Goal: Task Accomplishment & Management: Use online tool/utility

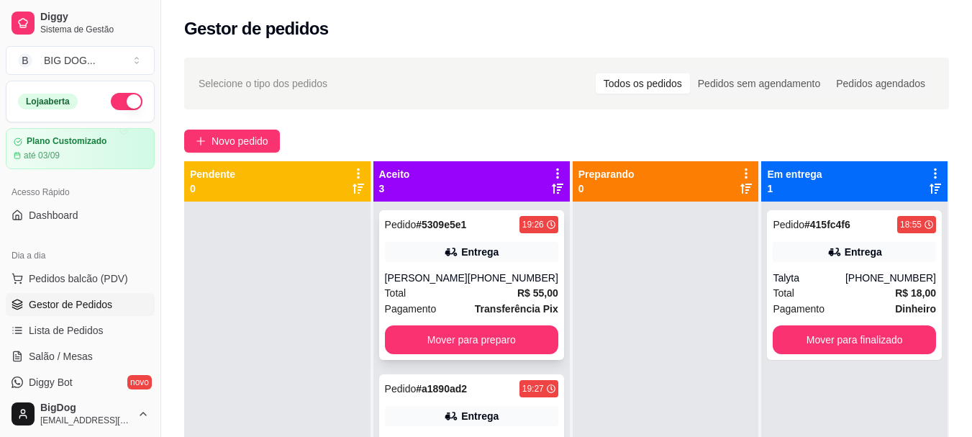
click at [517, 299] on strong "R$ 55,00" at bounding box center [537, 293] width 41 height 12
click at [500, 341] on button "Mover para preparo" at bounding box center [471, 340] width 168 height 28
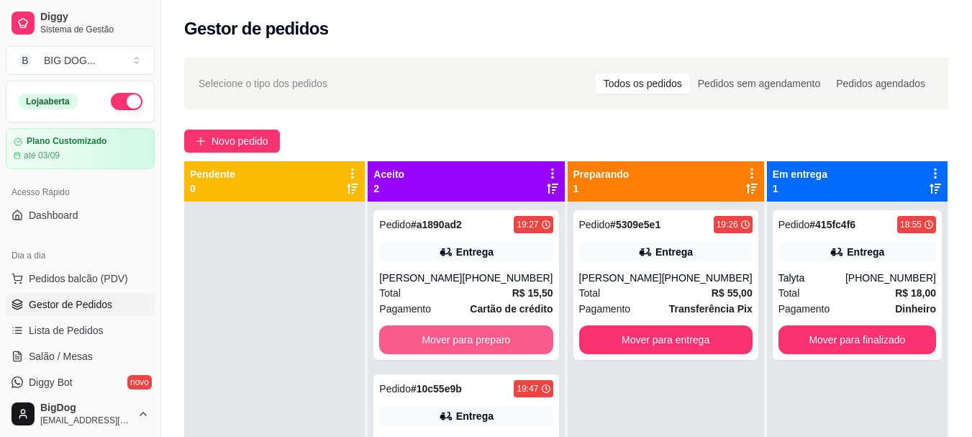
click at [500, 341] on button "Mover para preparo" at bounding box center [465, 339] width 173 height 29
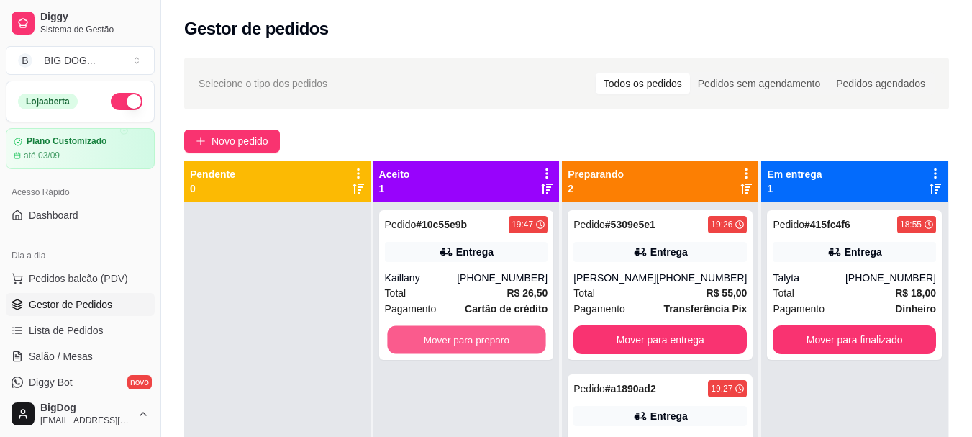
click at [500, 341] on button "Mover para preparo" at bounding box center [466, 340] width 158 height 28
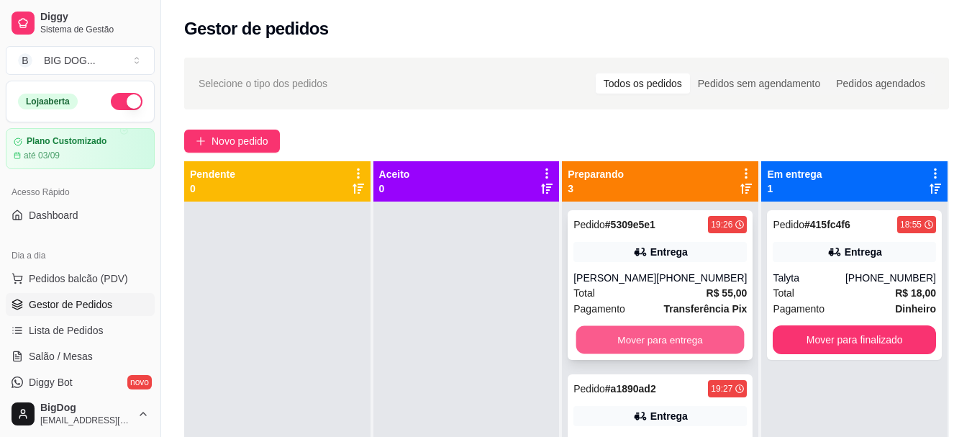
click at [640, 337] on button "Mover para entrega" at bounding box center [660, 340] width 168 height 28
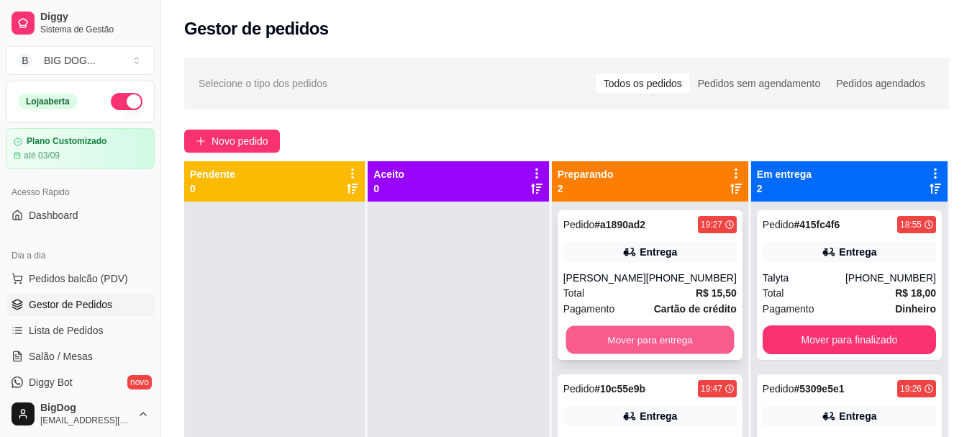
click at [641, 337] on button "Mover para entrega" at bounding box center [649, 340] width 168 height 28
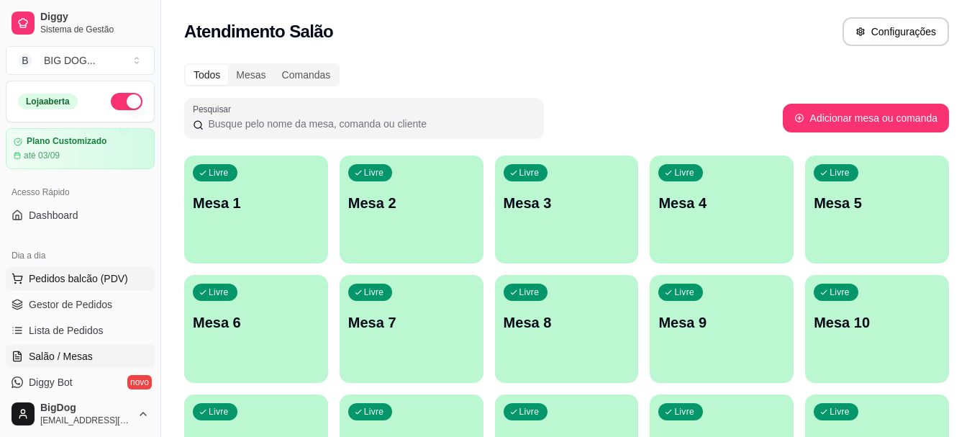
click at [68, 286] on button "Pedidos balcão (PDV)" at bounding box center [80, 278] width 149 height 23
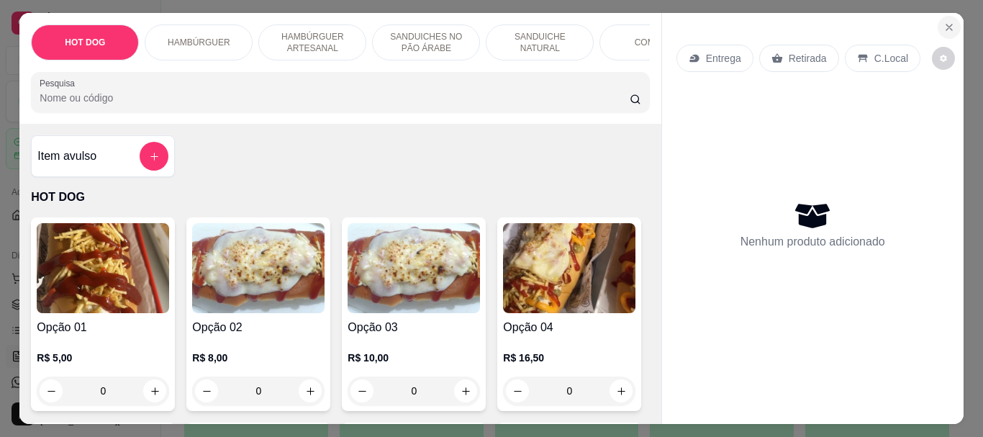
click at [949, 16] on button "Close" at bounding box center [948, 27] width 23 height 23
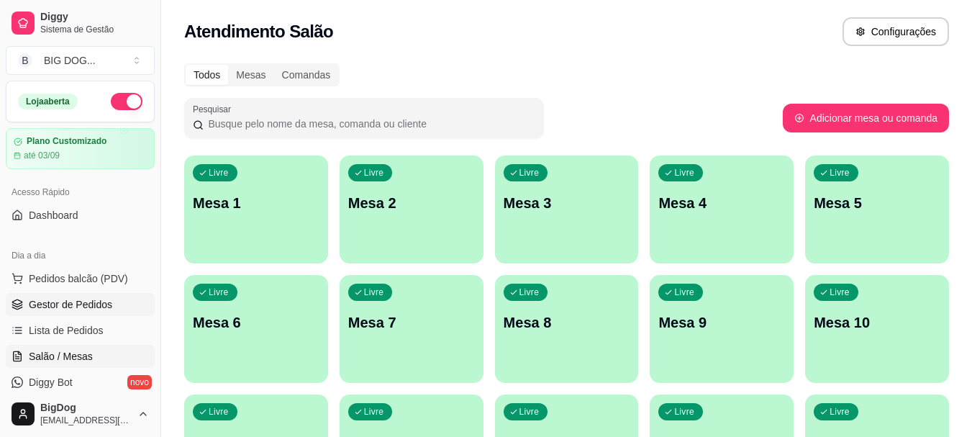
click at [78, 306] on span "Gestor de Pedidos" at bounding box center [70, 304] width 83 height 14
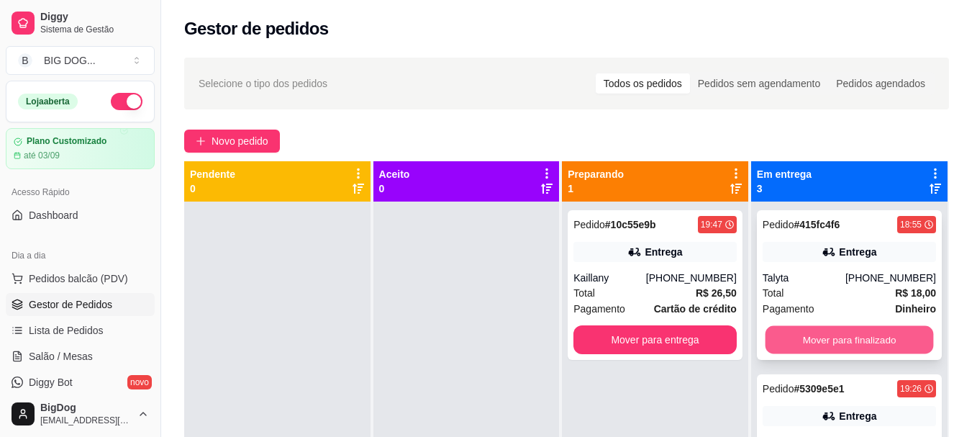
click at [859, 342] on button "Mover para finalizado" at bounding box center [849, 340] width 168 height 28
click at [859, 342] on button "Mover para finalizado" at bounding box center [848, 339] width 173 height 29
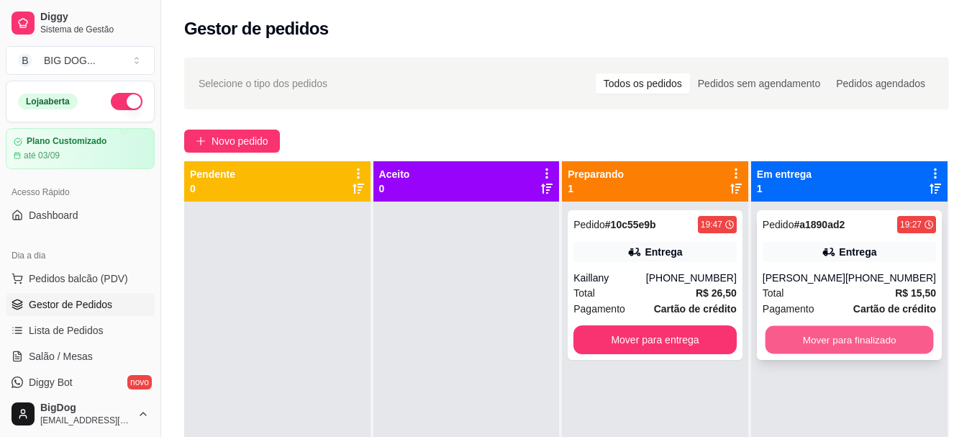
click at [841, 333] on button "Mover para finalizado" at bounding box center [849, 340] width 168 height 28
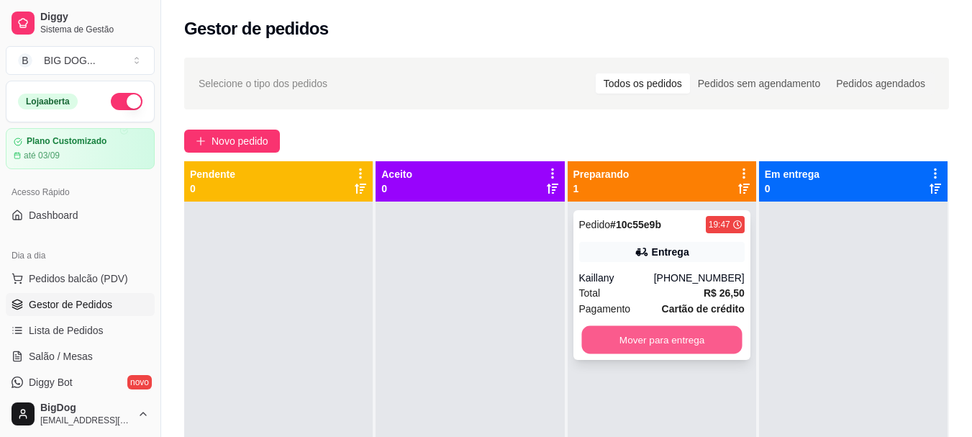
click at [678, 336] on button "Mover para entrega" at bounding box center [661, 340] width 160 height 28
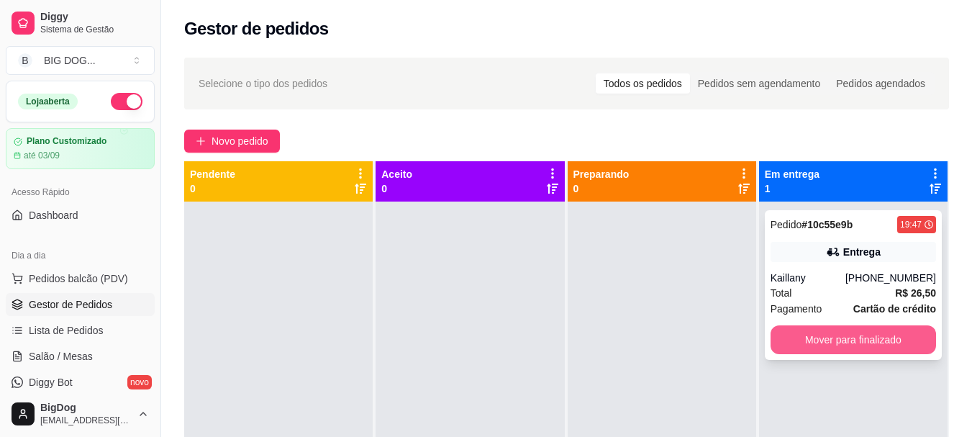
click at [839, 328] on button "Mover para finalizado" at bounding box center [852, 339] width 165 height 29
